Goal: Check status

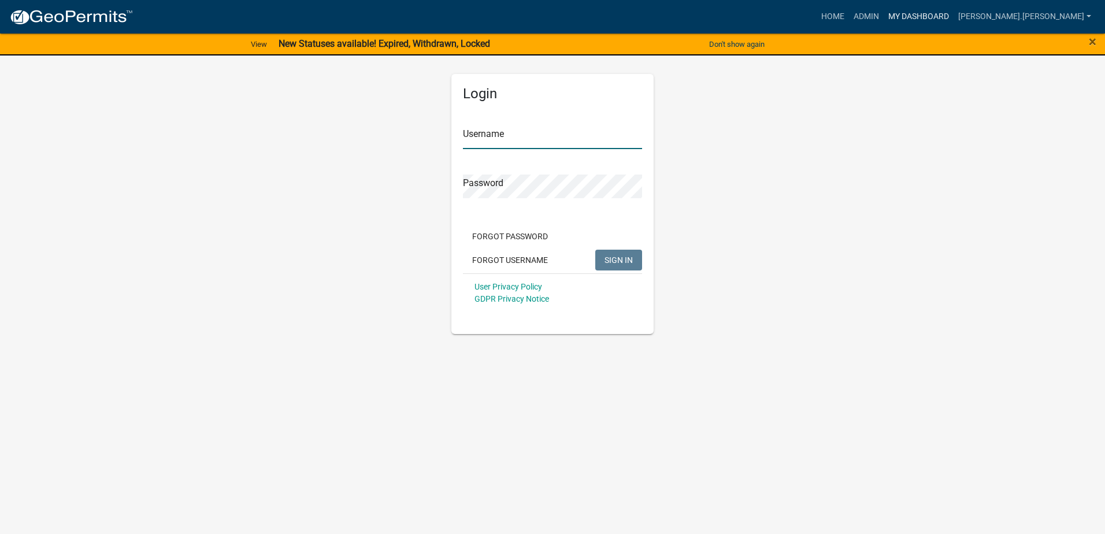
type input "[PERSON_NAME].[PERSON_NAME]"
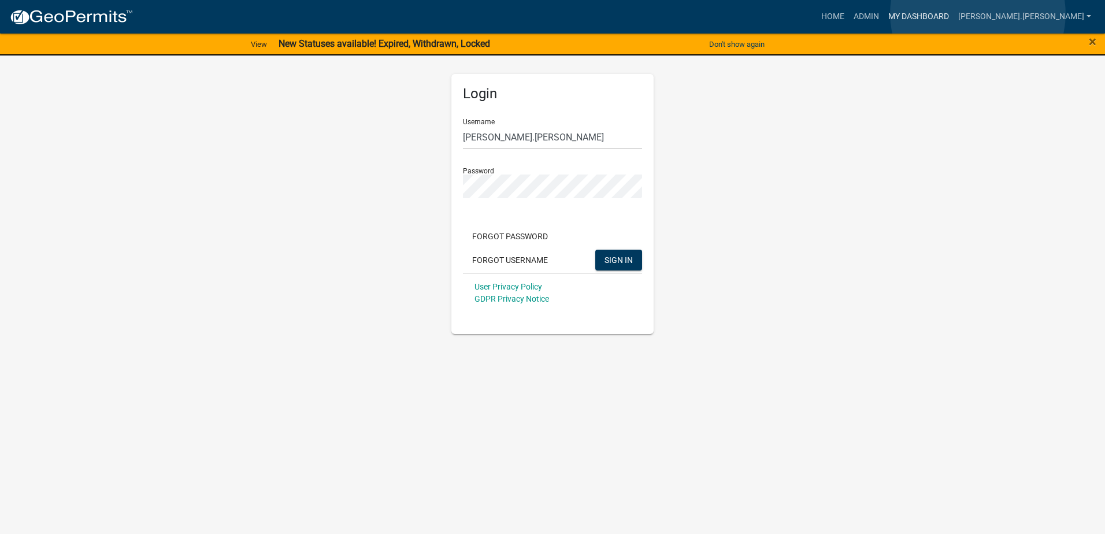
click at [953, 14] on link "My Dashboard" at bounding box center [918, 17] width 70 height 22
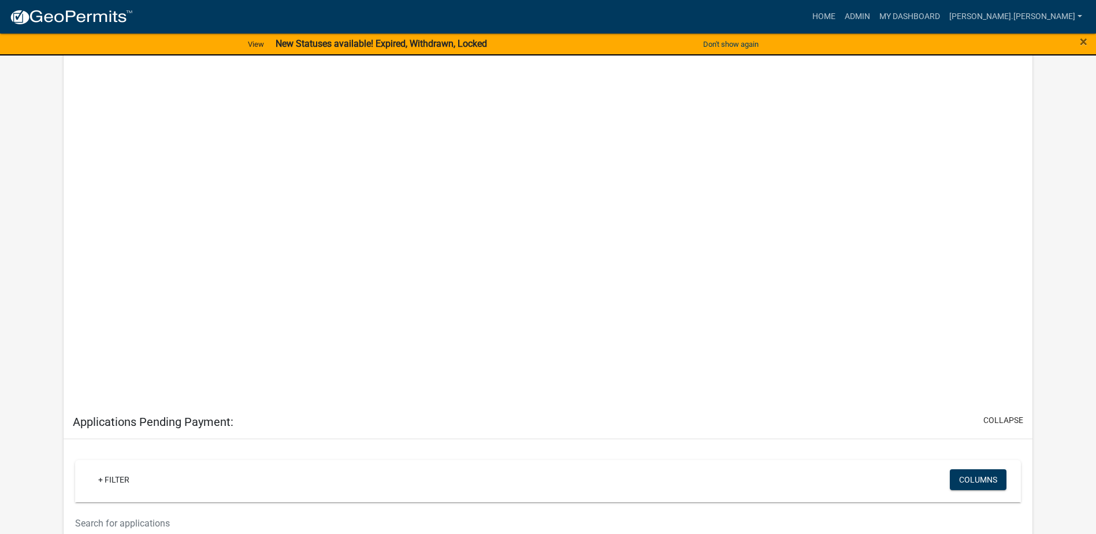
scroll to position [2086, 0]
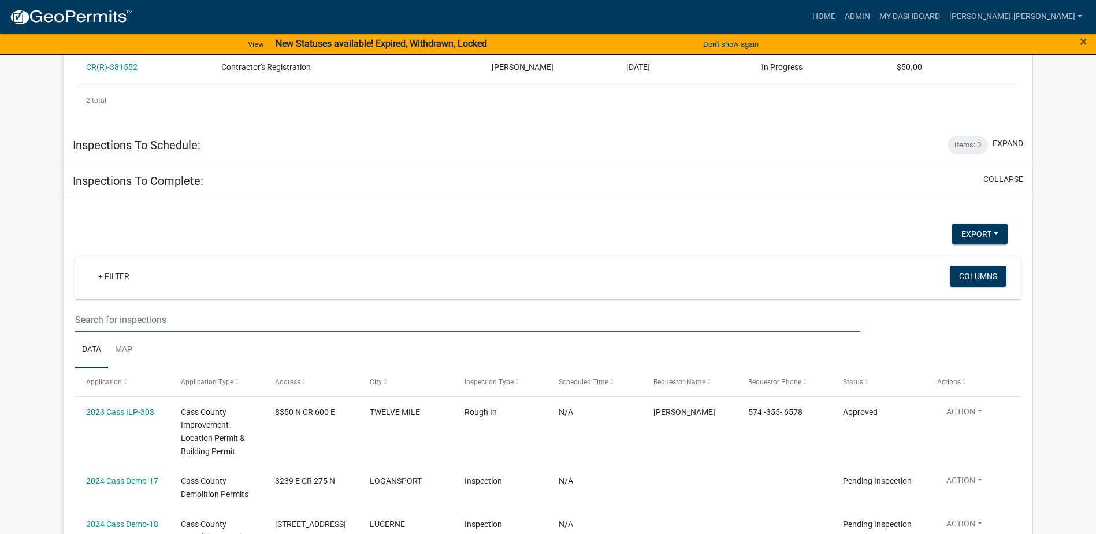
click at [180, 308] on input "text" at bounding box center [467, 320] width 785 height 24
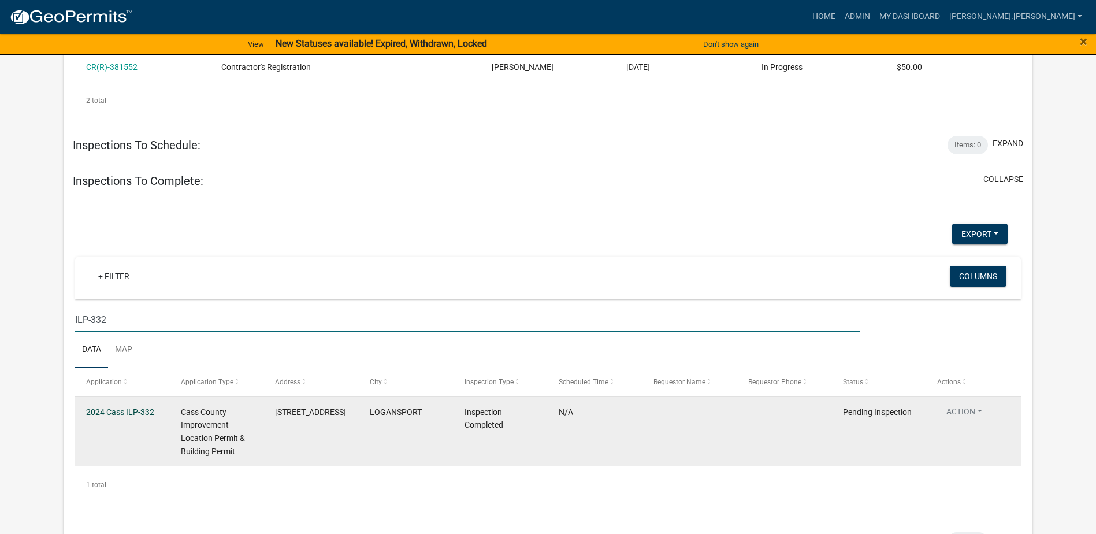
type input "ILP-332"
click at [120, 407] on link "2024 Cass ILP-332" at bounding box center [120, 411] width 68 height 9
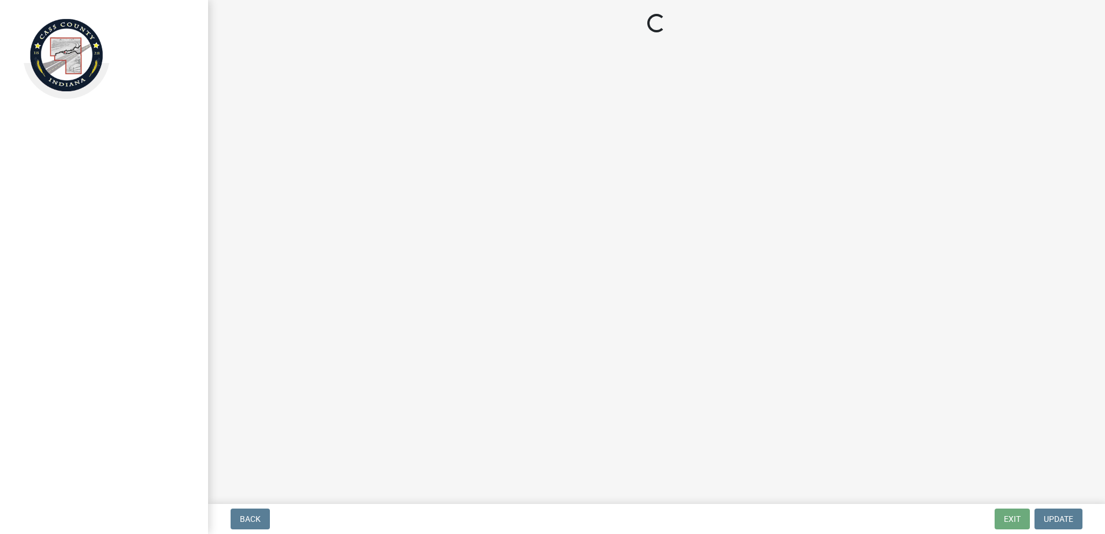
select select "baa4a543-a046-499c-bd40-1ac368eec85c"
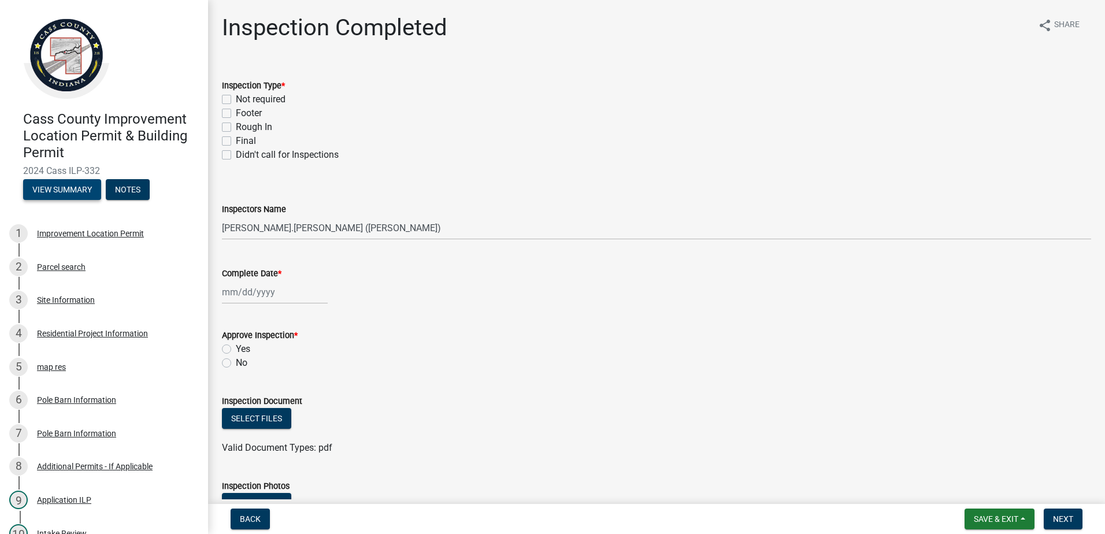
click at [73, 181] on button "View Summary" at bounding box center [62, 189] width 78 height 21
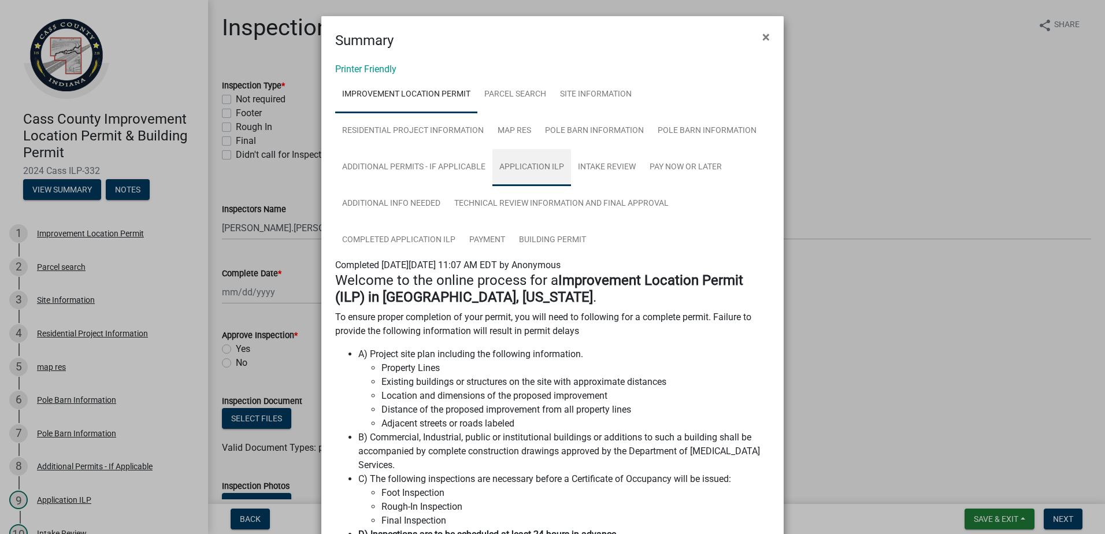
click at [522, 167] on link "Application ILP" at bounding box center [531, 167] width 79 height 37
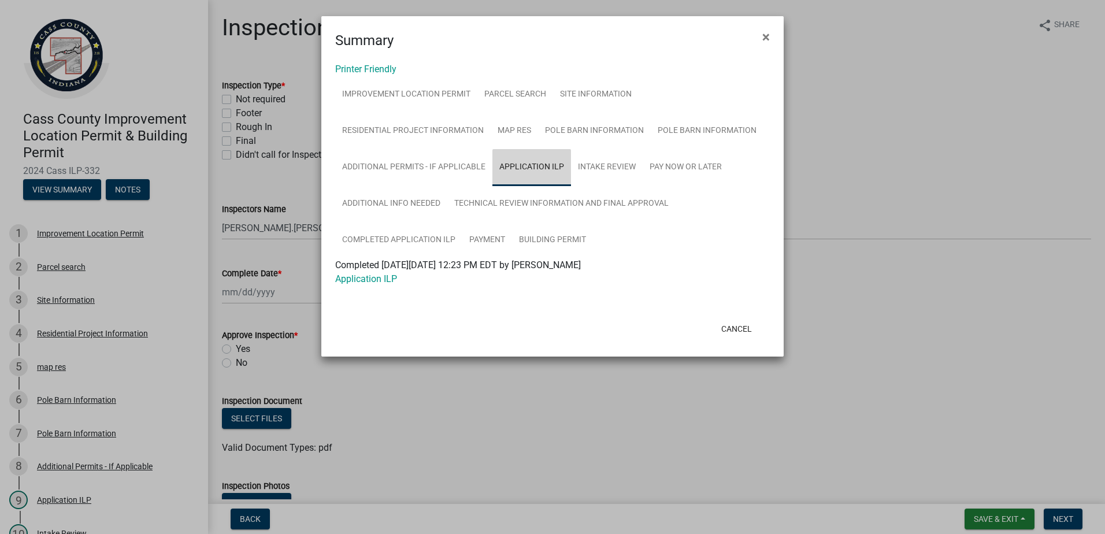
click at [522, 167] on link "Application ILP" at bounding box center [531, 167] width 79 height 37
click at [522, 166] on link "Application ILP" at bounding box center [531, 167] width 79 height 37
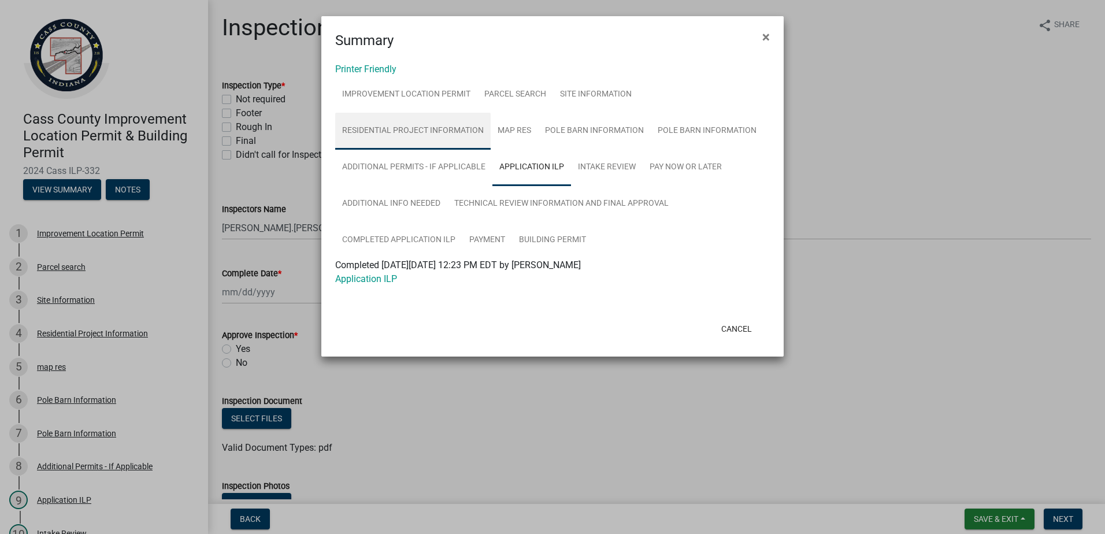
click at [414, 131] on link "Residential Project Information" at bounding box center [412, 131] width 155 height 37
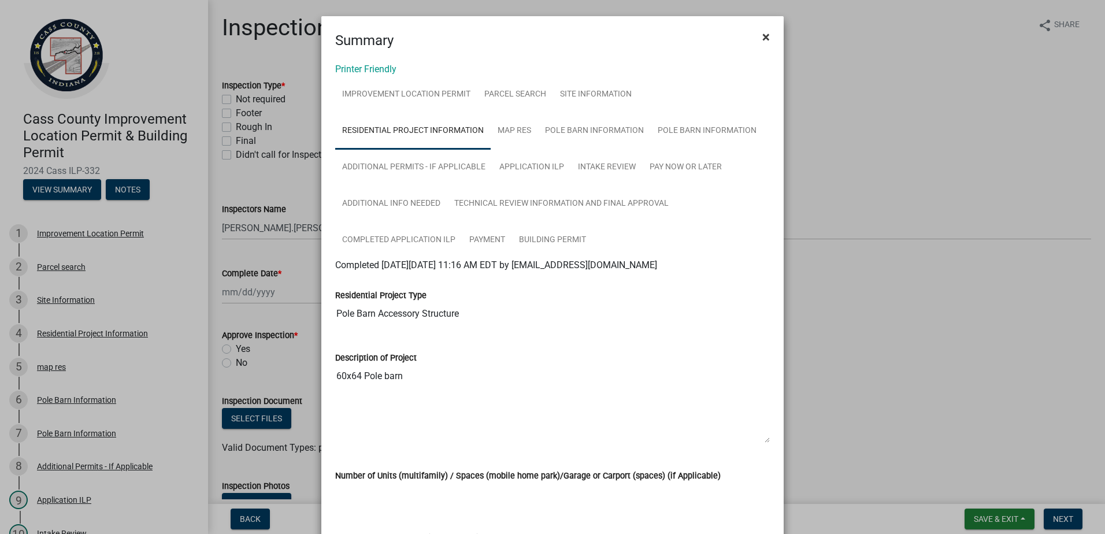
click at [756, 35] on button "×" at bounding box center [766, 37] width 26 height 32
